Goal: Information Seeking & Learning: Find specific fact

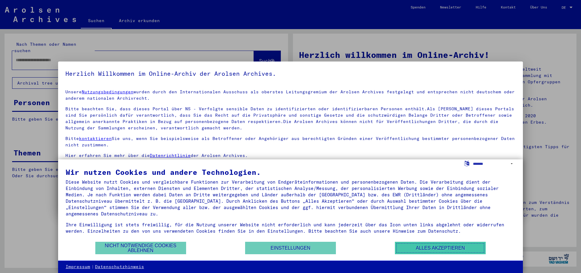
click at [441, 247] on button "Alles akzeptieren" at bounding box center [440, 248] width 91 height 12
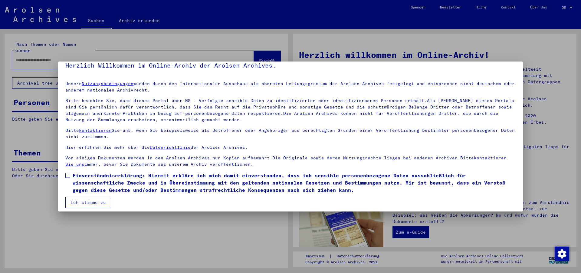
scroll to position [12, 0]
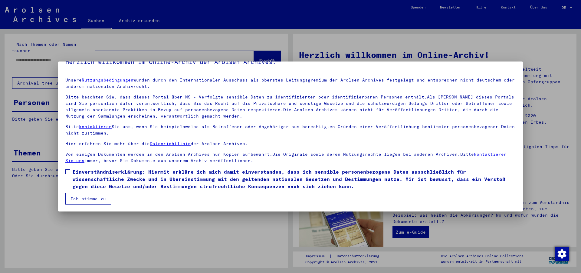
click at [67, 171] on span at bounding box center [67, 171] width 5 height 5
click at [92, 198] on button "Ich stimme zu" at bounding box center [88, 199] width 46 height 12
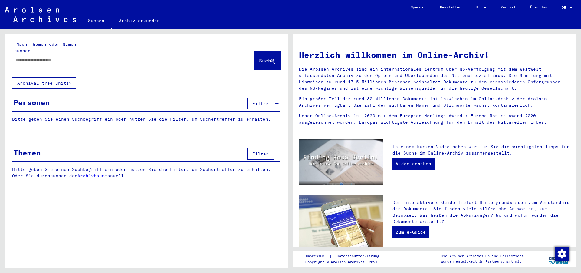
click at [71, 81] on icon at bounding box center [70, 83] width 2 height 4
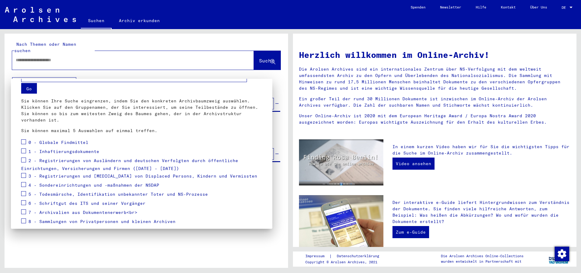
scroll to position [33, 0]
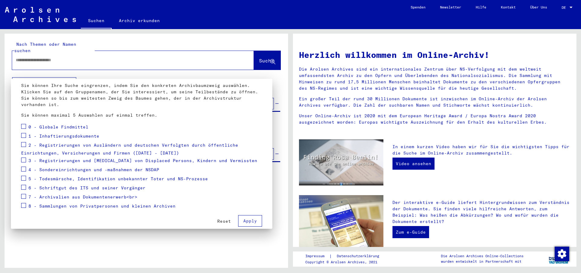
click at [24, 127] on span at bounding box center [23, 126] width 5 height 5
click at [25, 134] on span at bounding box center [23, 135] width 5 height 5
click at [25, 142] on span at bounding box center [23, 144] width 5 height 5
click at [24, 158] on span at bounding box center [23, 159] width 5 height 5
click at [23, 170] on span at bounding box center [23, 169] width 5 height 5
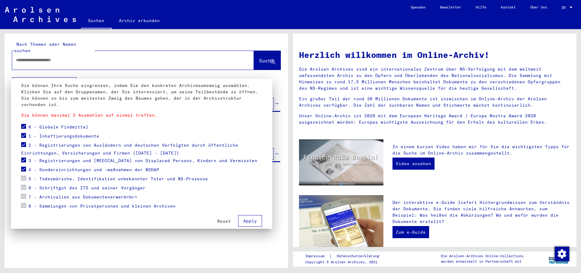
click at [23, 180] on span at bounding box center [23, 178] width 5 height 5
click at [24, 178] on span at bounding box center [23, 178] width 5 height 5
click at [25, 167] on span at bounding box center [23, 169] width 5 height 5
click at [22, 176] on span at bounding box center [23, 178] width 5 height 5
click at [243, 222] on span "Apply" at bounding box center [250, 220] width 14 height 5
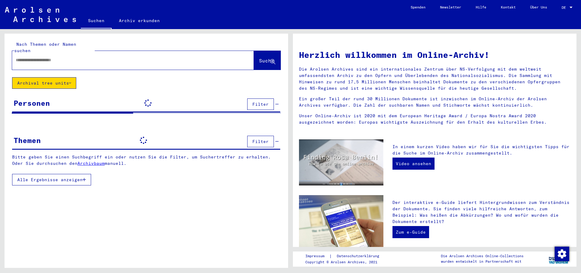
click at [38, 97] on div "Personen" at bounding box center [32, 102] width 36 height 11
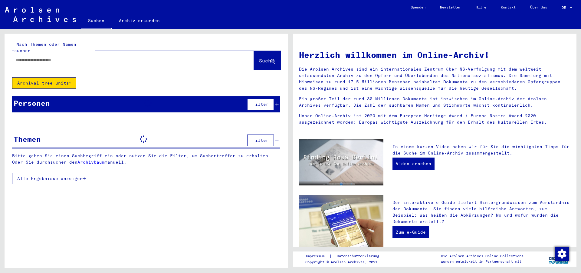
click at [22, 97] on div "Personen" at bounding box center [32, 102] width 36 height 11
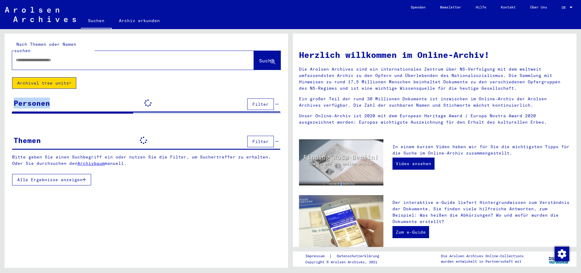
click at [22, 97] on div "Personen" at bounding box center [32, 102] width 36 height 11
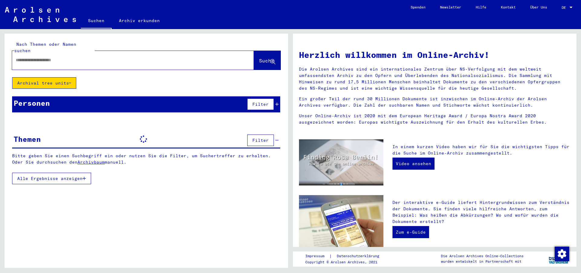
click at [181, 125] on div "Nach Themen oder Namen suchen Suche Archival tree units Personen Filter Signatu…" at bounding box center [147, 113] width 284 height 158
click at [31, 97] on div "Personen" at bounding box center [32, 102] width 36 height 11
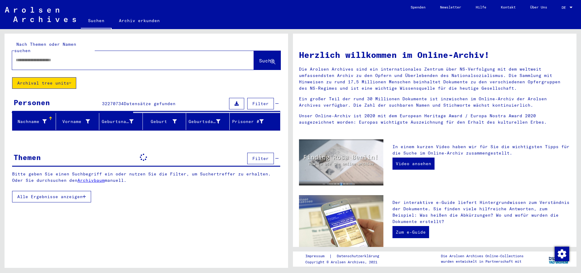
click at [35, 118] on div "Nachname" at bounding box center [31, 121] width 32 height 6
